Goal: Task Accomplishment & Management: Manage account settings

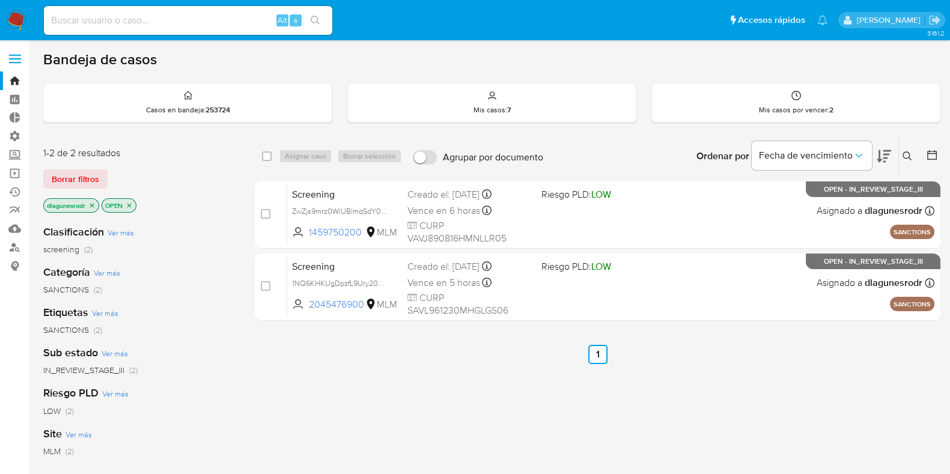
click at [21, 55] on label at bounding box center [15, 58] width 30 height 25
click at [0, 0] on input "checkbox" at bounding box center [0, 0] width 0 height 0
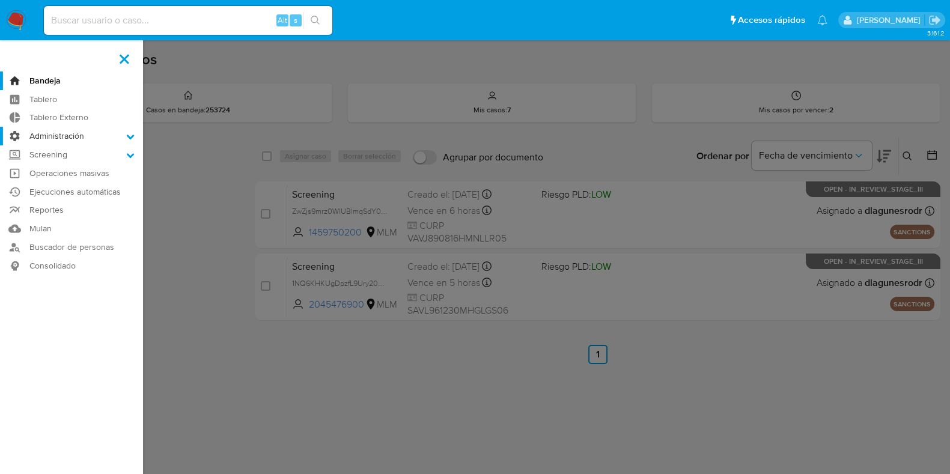
click at [131, 137] on icon at bounding box center [131, 137] width 8 height 5
click at [0, 0] on input "Administración" at bounding box center [0, 0] width 0 height 0
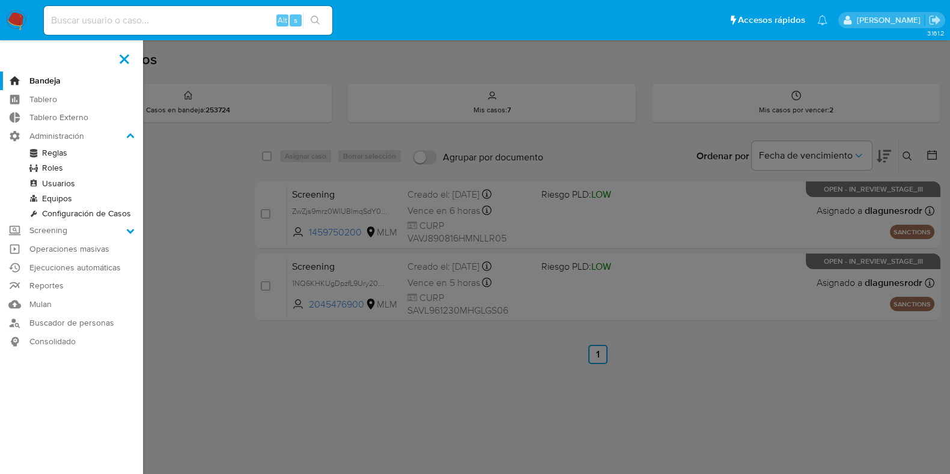
click at [66, 186] on link "Usuarios" at bounding box center [71, 183] width 143 height 15
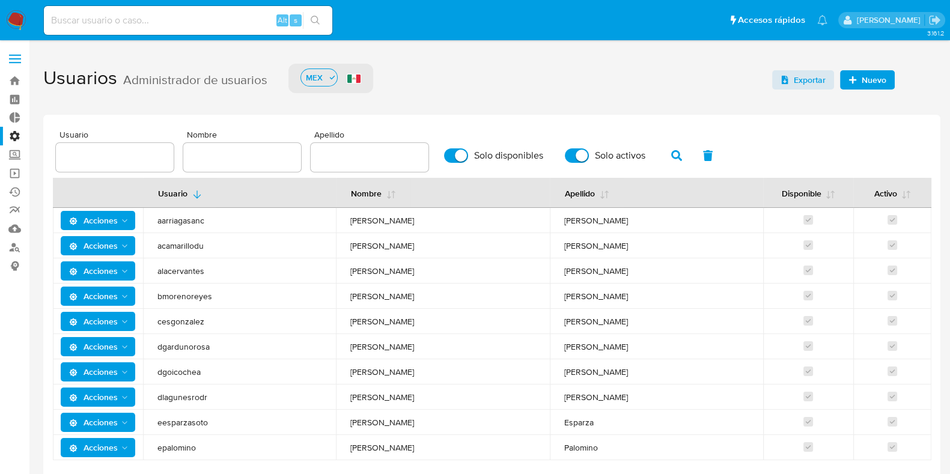
click at [671, 163] on span "button" at bounding box center [676, 155] width 11 height 20
click at [671, 158] on icon "button" at bounding box center [676, 155] width 11 height 11
click at [865, 79] on span "Nuevo" at bounding box center [874, 79] width 25 height 19
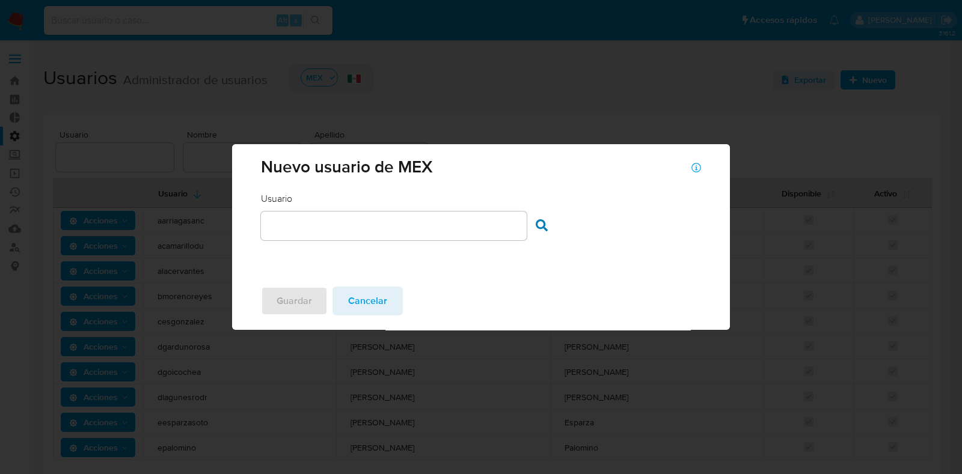
click at [394, 223] on input "text" at bounding box center [393, 226] width 265 height 16
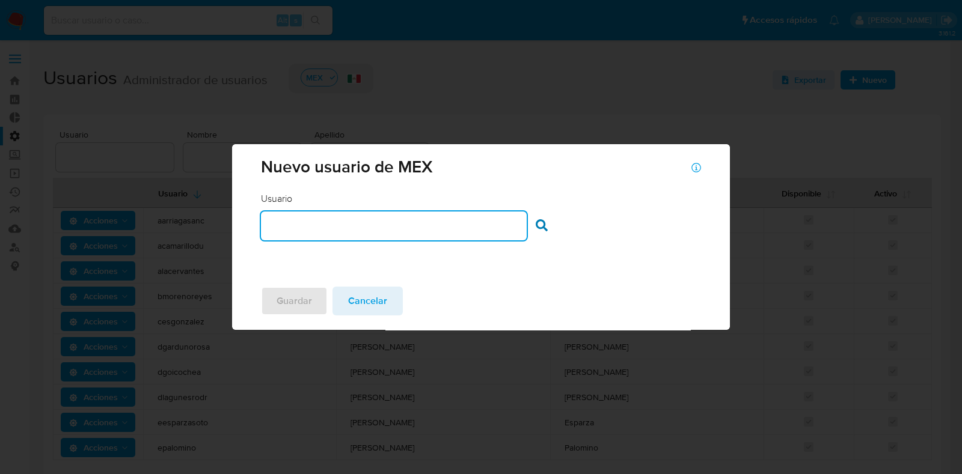
paste input "yarizperojo"
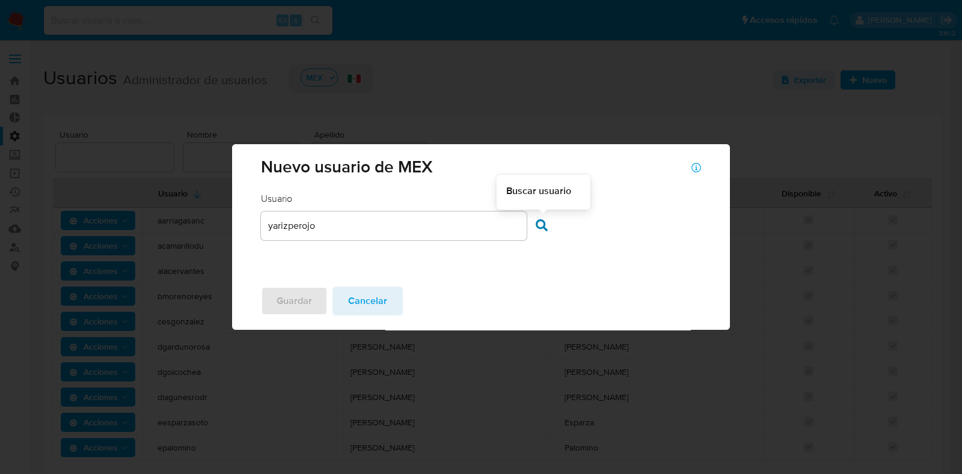
click at [546, 227] on div at bounding box center [544, 227] width 18 height 16
click at [537, 227] on icon at bounding box center [541, 225] width 12 height 12
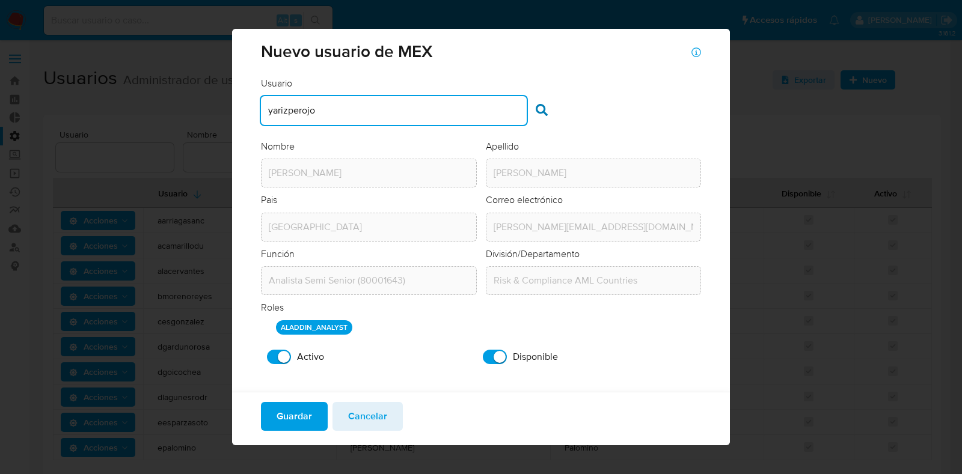
click at [293, 114] on input "yarizperojo" at bounding box center [393, 111] width 265 height 16
click at [293, 114] on input "louhernandez" at bounding box center [393, 111] width 265 height 16
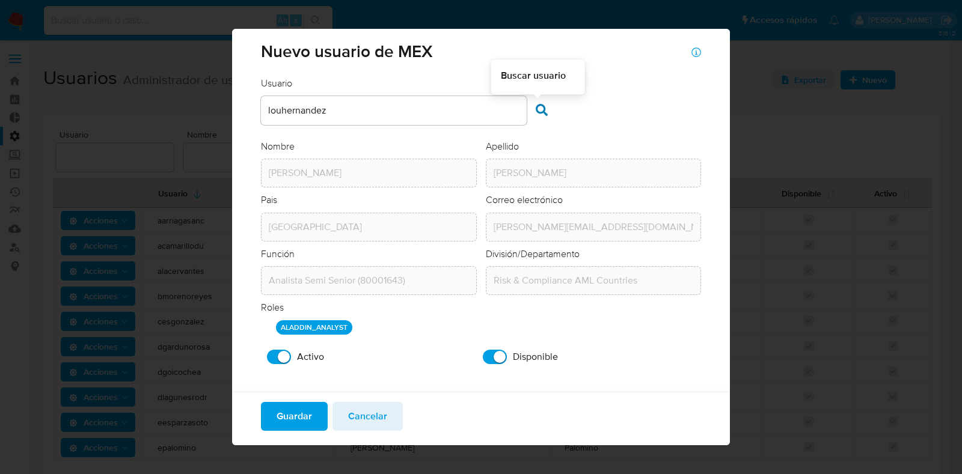
click at [535, 111] on icon at bounding box center [541, 110] width 12 height 12
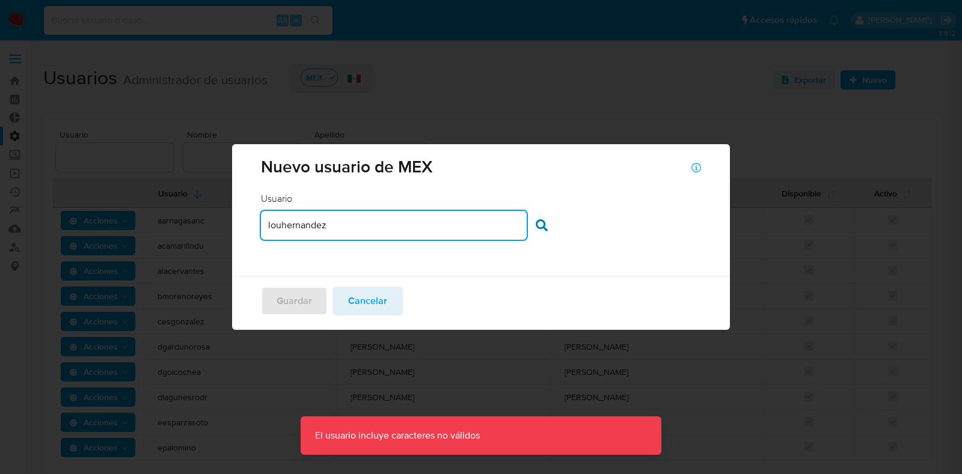
click at [378, 229] on input "louhernandez" at bounding box center [393, 226] width 265 height 16
type input "louhernandez"
click at [547, 224] on div at bounding box center [544, 227] width 18 height 16
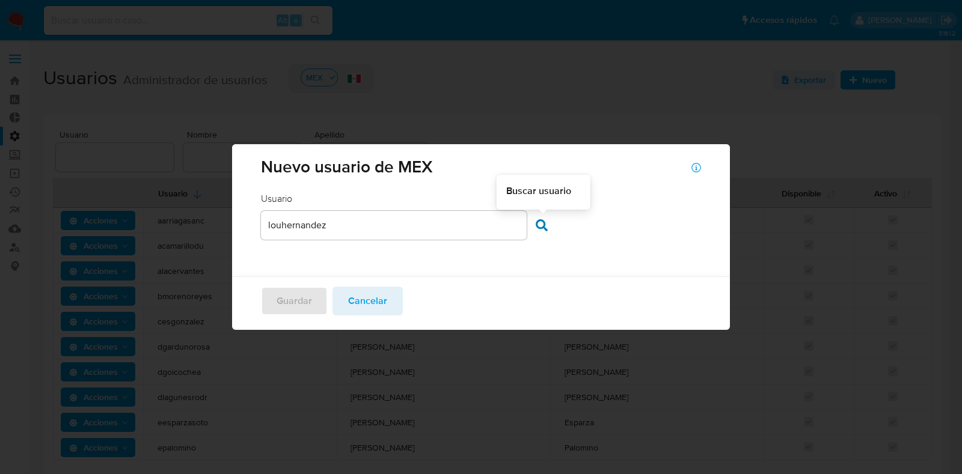
click at [541, 224] on icon at bounding box center [541, 225] width 12 height 12
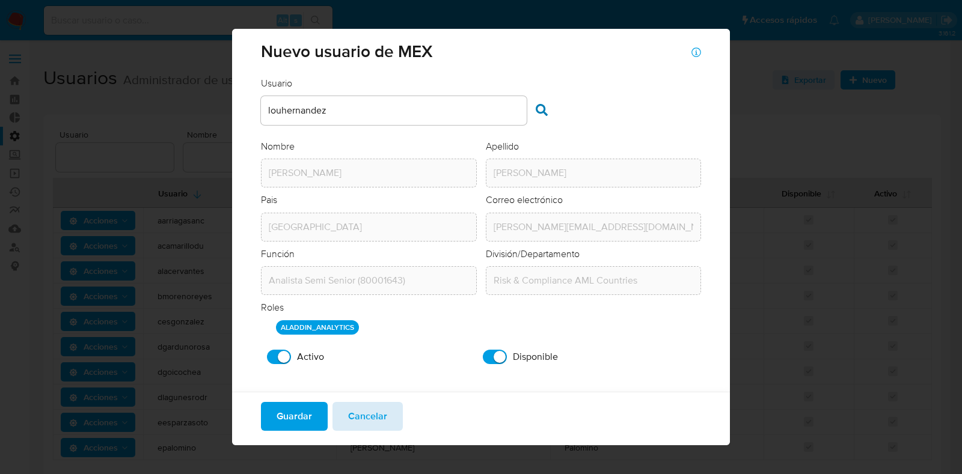
click at [371, 415] on span "Cancelar" at bounding box center [367, 416] width 39 height 26
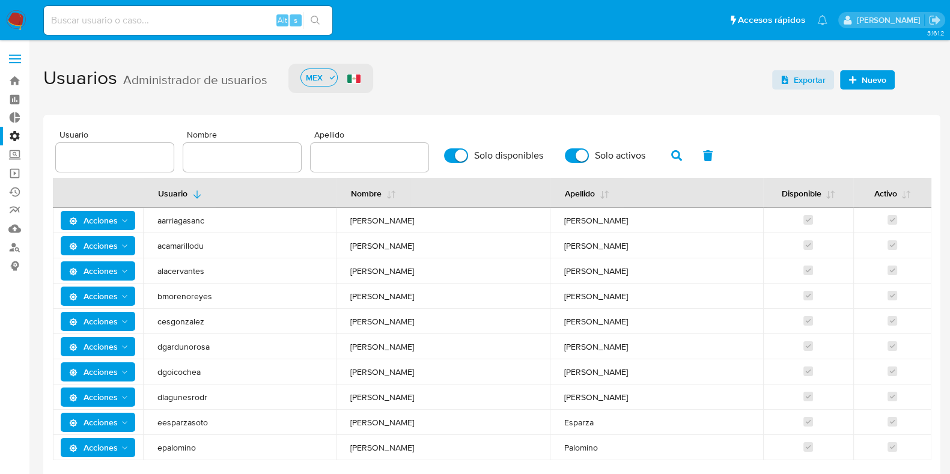
click at [880, 80] on span "Nuevo" at bounding box center [874, 79] width 25 height 19
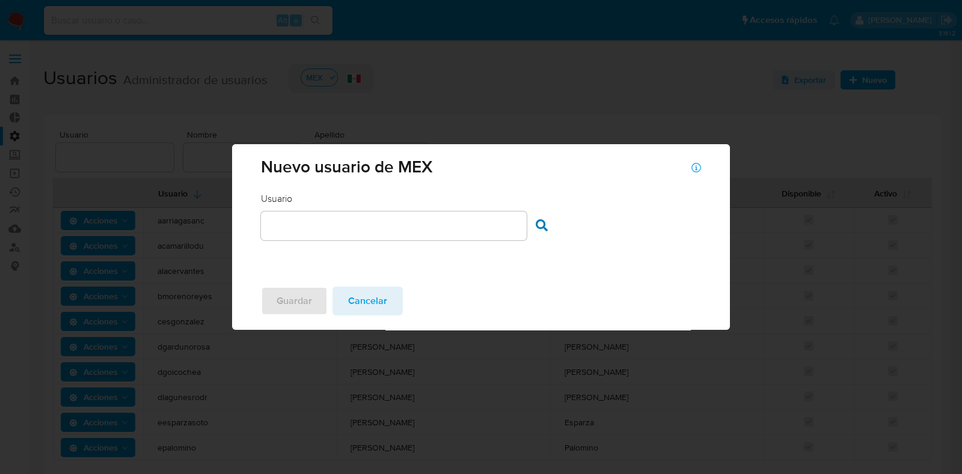
click at [313, 224] on input "text" at bounding box center [393, 226] width 265 height 16
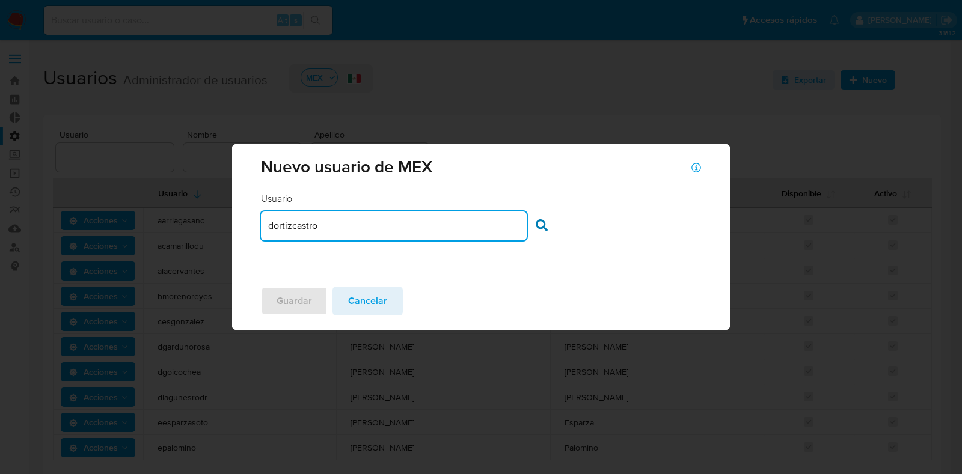
type input "dortizcastro"
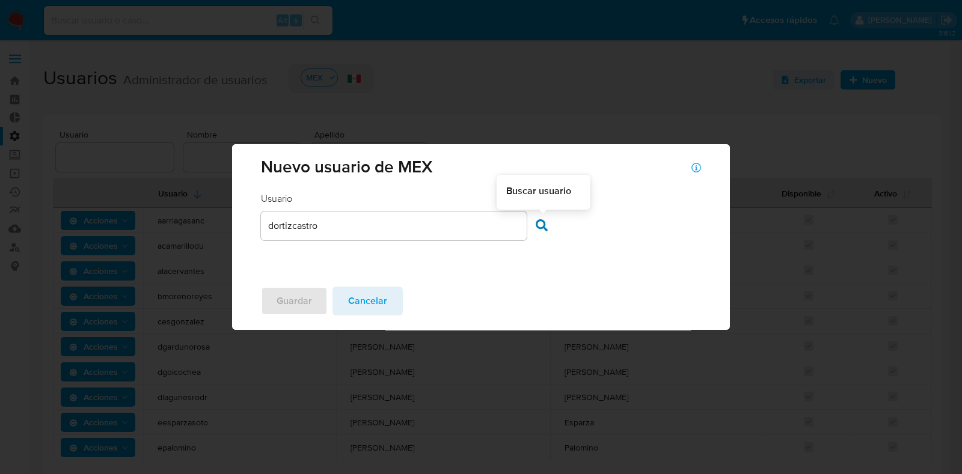
click at [538, 225] on icon at bounding box center [541, 225] width 12 height 12
